Goal: Navigation & Orientation: Find specific page/section

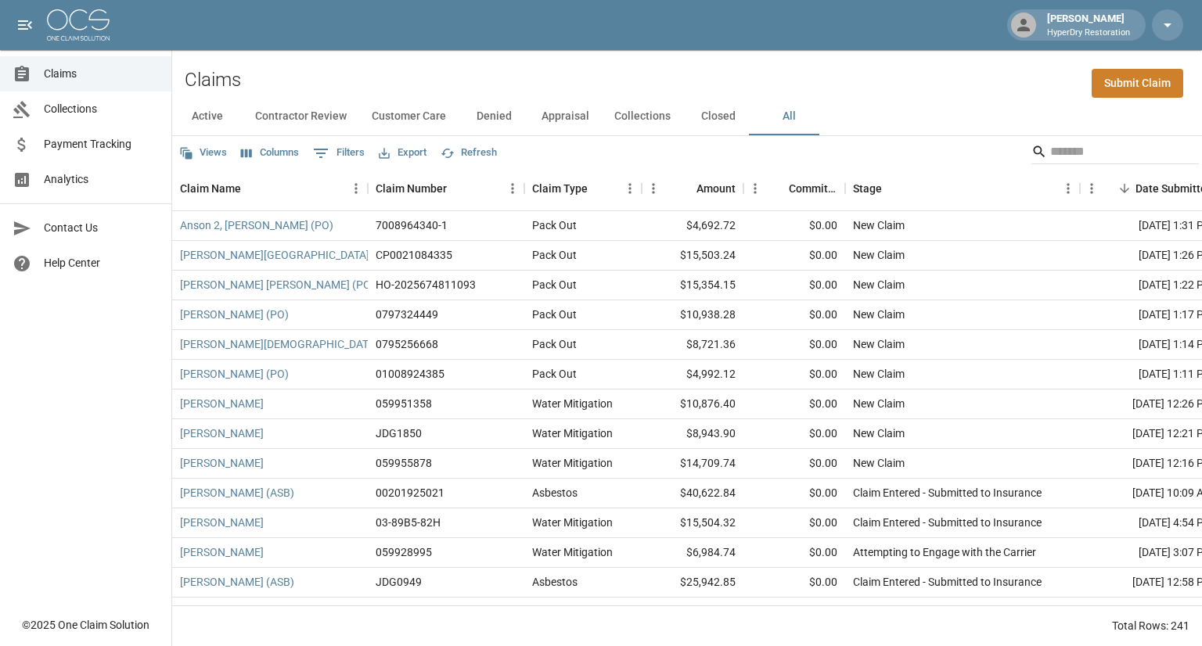
click at [85, 178] on span "Analytics" at bounding box center [101, 179] width 115 height 16
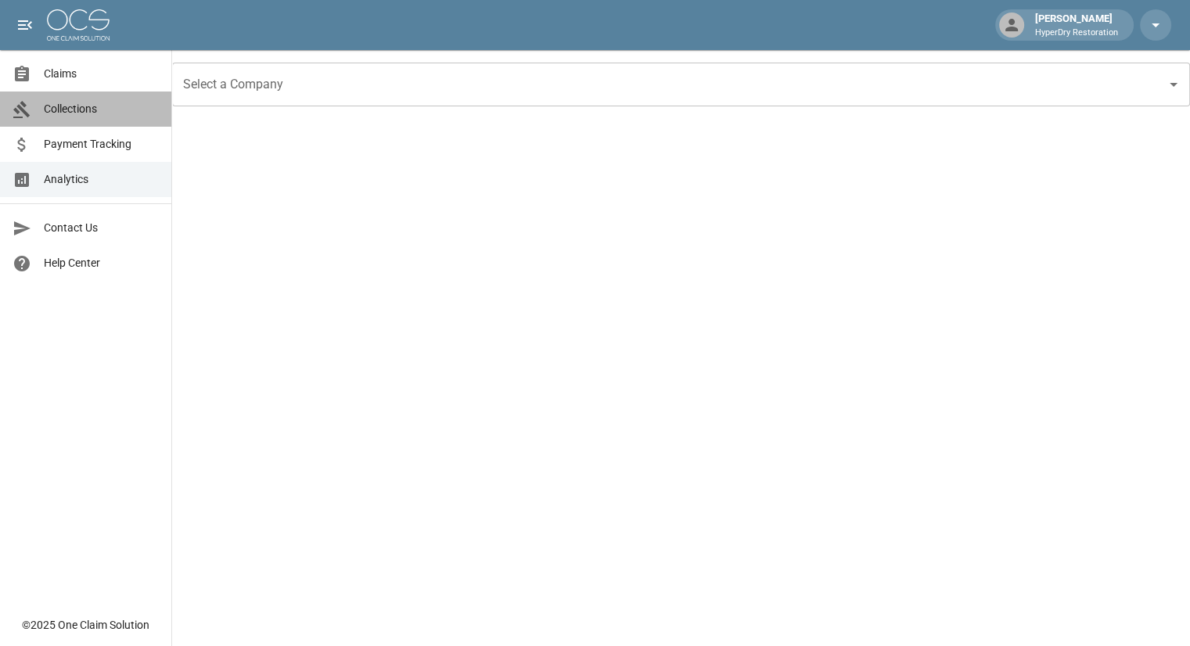
click at [96, 113] on span "Collections" at bounding box center [101, 109] width 115 height 16
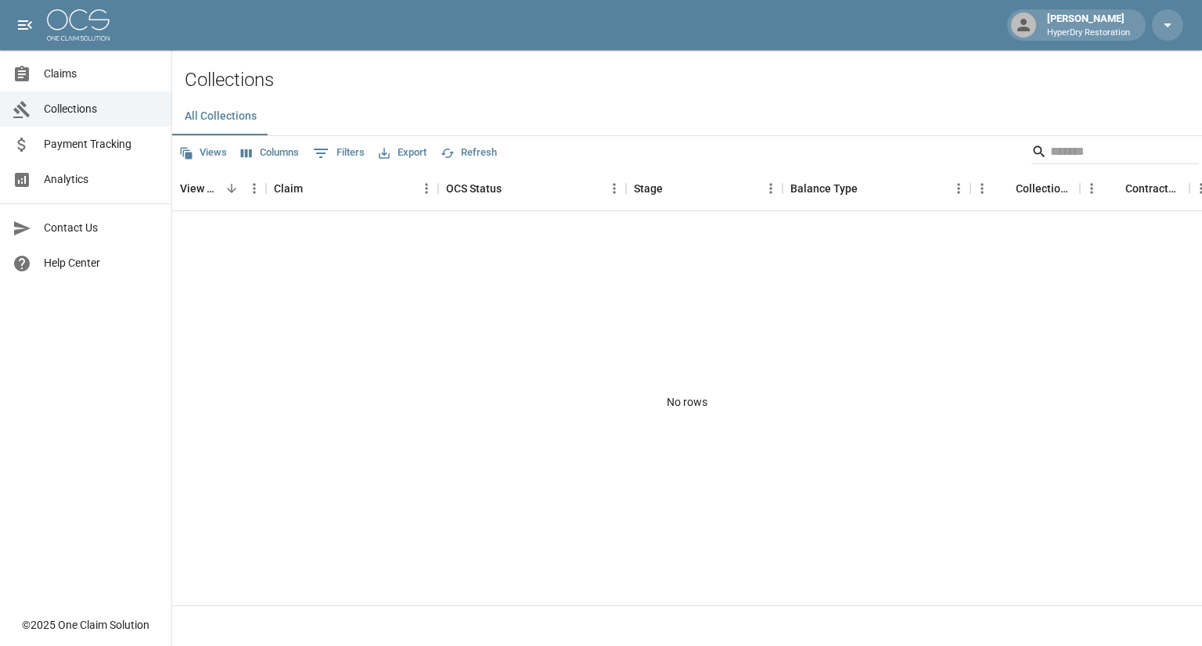
click at [103, 151] on span "Payment Tracking" at bounding box center [101, 144] width 115 height 16
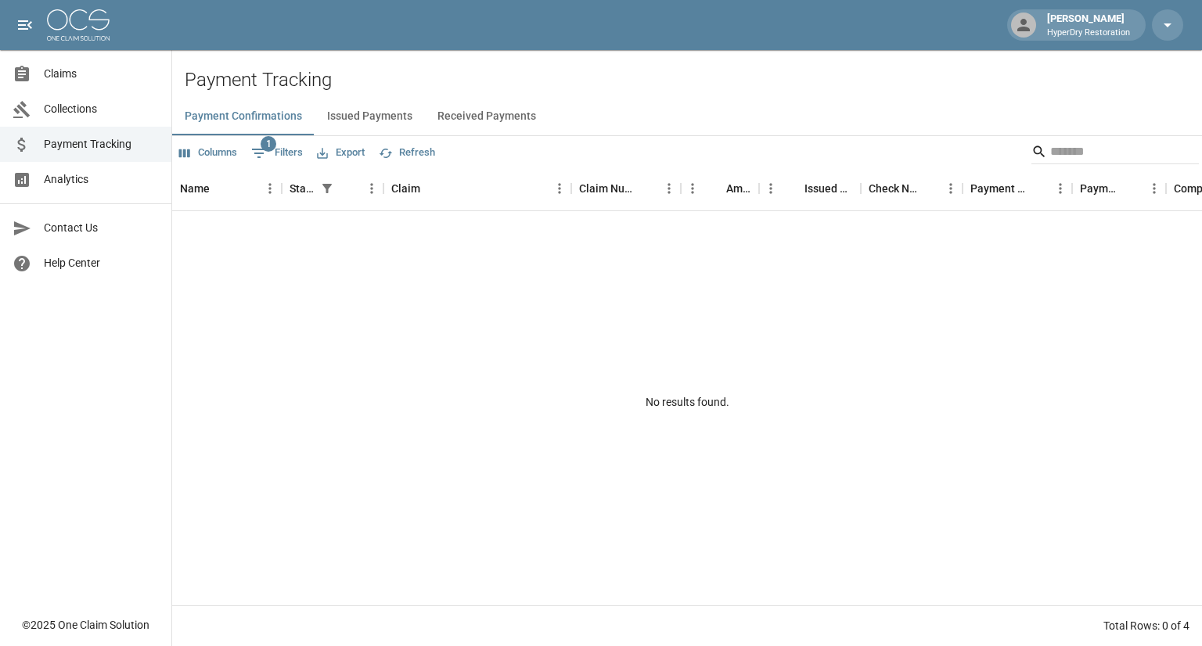
click at [449, 117] on button "Received Payments" at bounding box center [487, 117] width 124 height 38
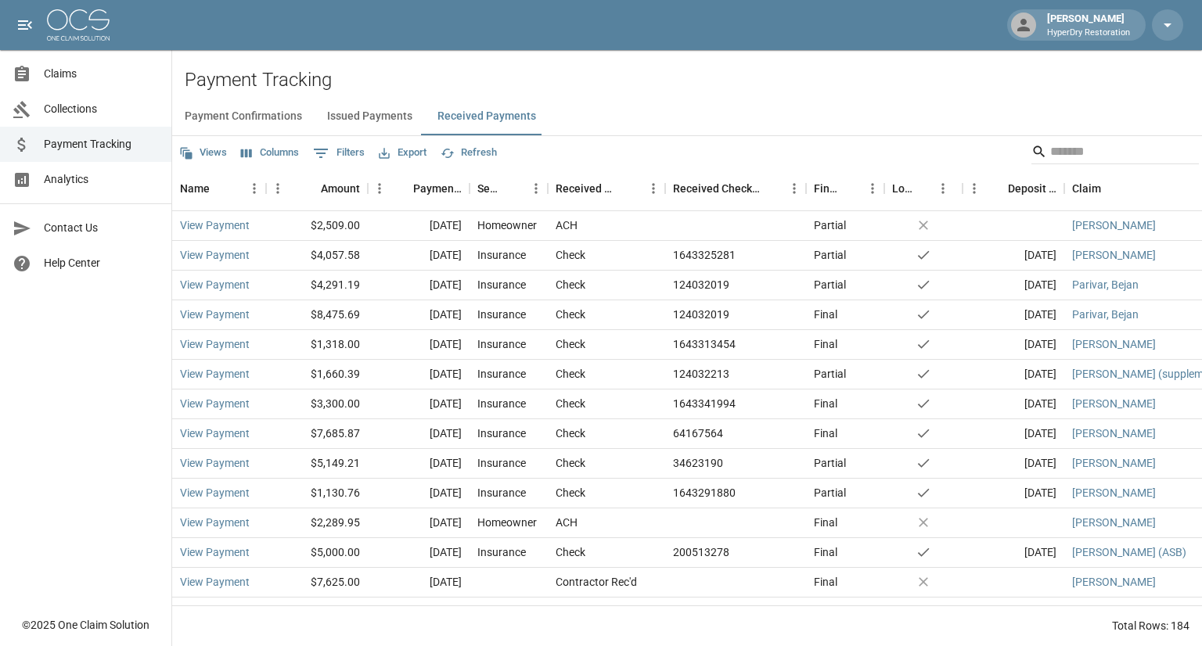
click at [112, 77] on span "Claims" at bounding box center [101, 74] width 115 height 16
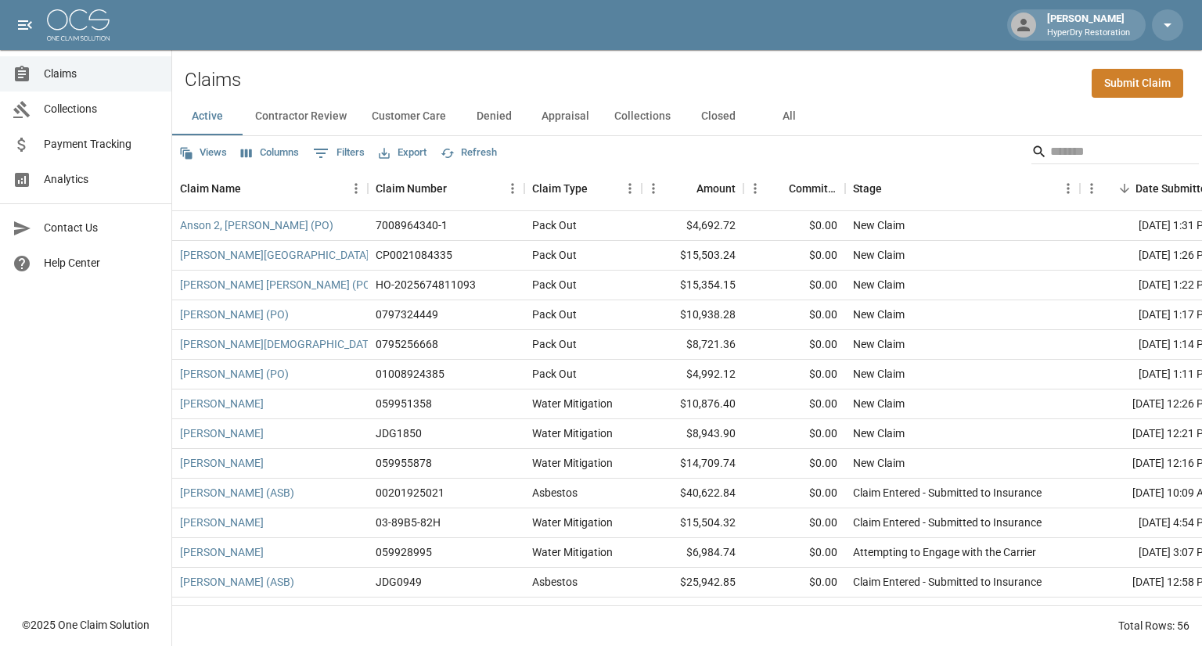
click at [787, 118] on button "All" at bounding box center [788, 117] width 70 height 38
